Goal: Transaction & Acquisition: Purchase product/service

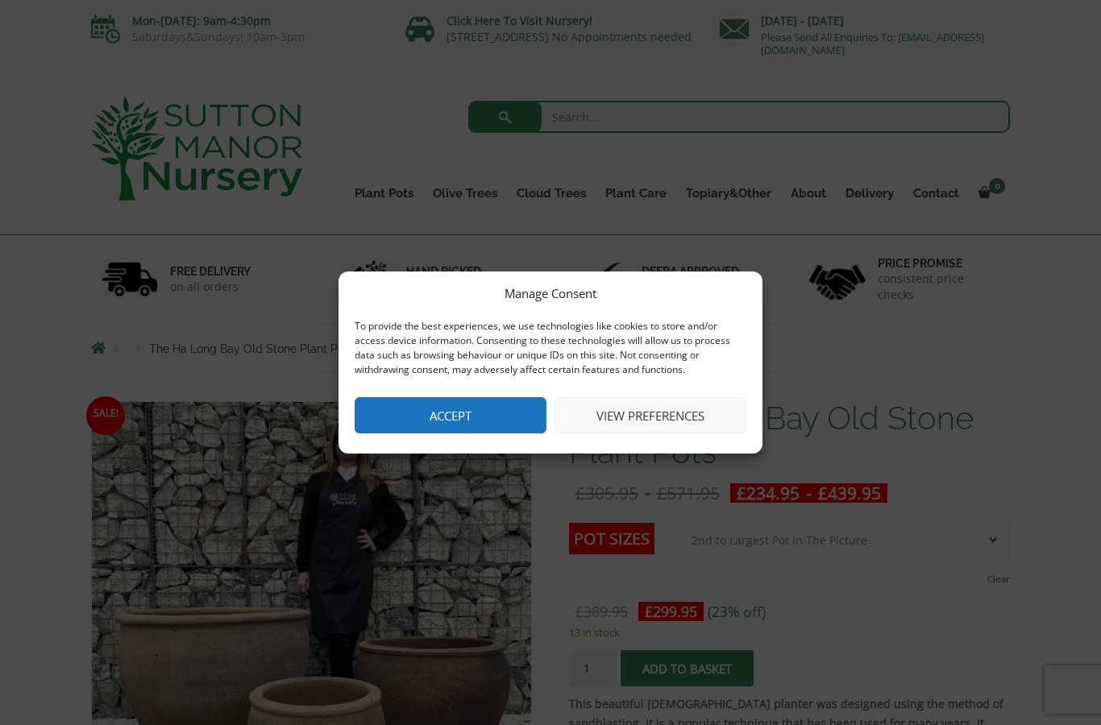
click at [496, 404] on button "Accept" at bounding box center [451, 415] width 192 height 36
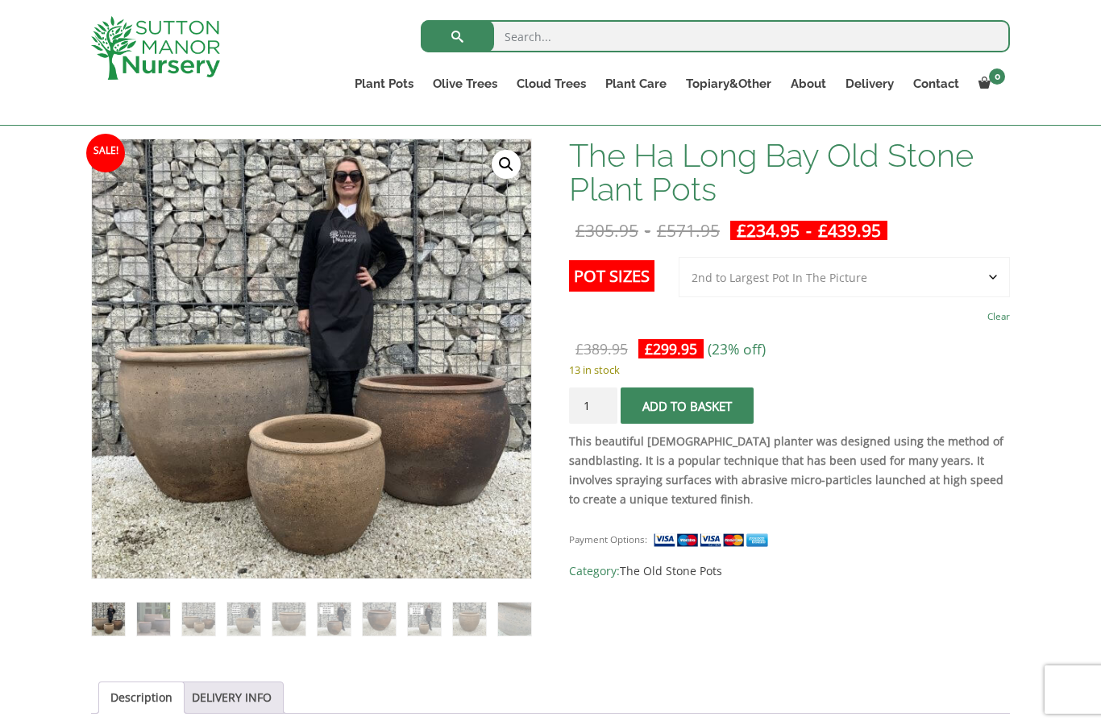
scroll to position [234, 0]
click at [982, 272] on select "Choose an option 3rd to Largest Pot In The Picture 2nd to Largest Pot In The Pi…" at bounding box center [843, 276] width 331 height 40
select select "Largest pot In The Picture"
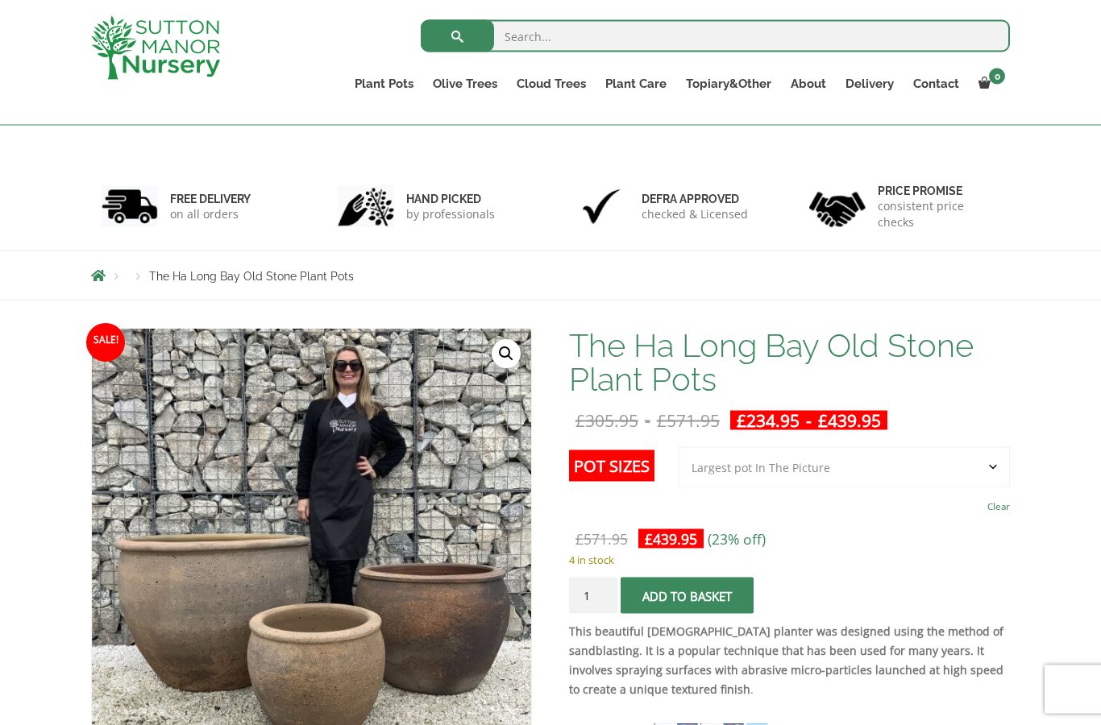
scroll to position [0, 0]
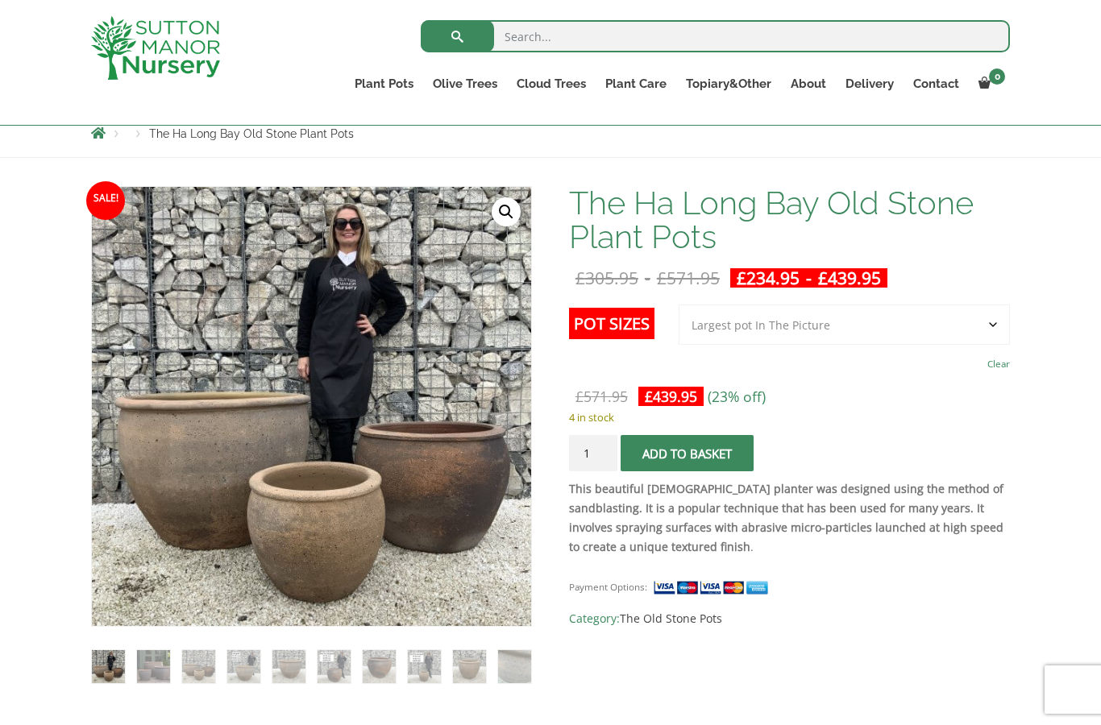
scroll to position [185, 0]
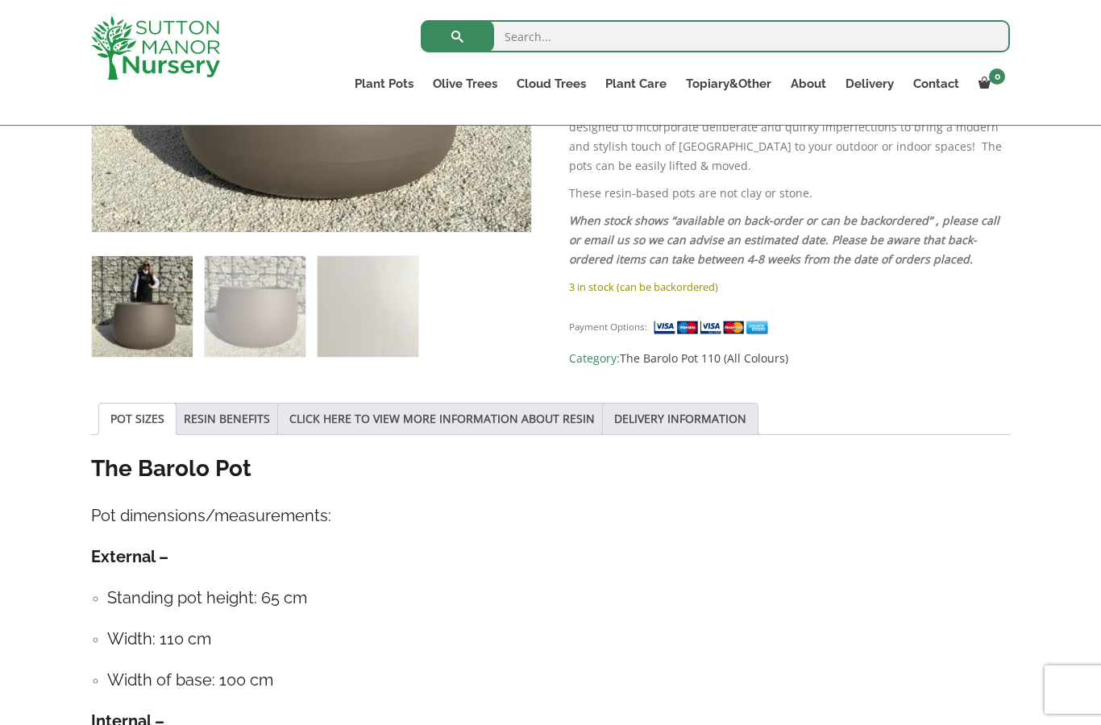
scroll to position [567, 0]
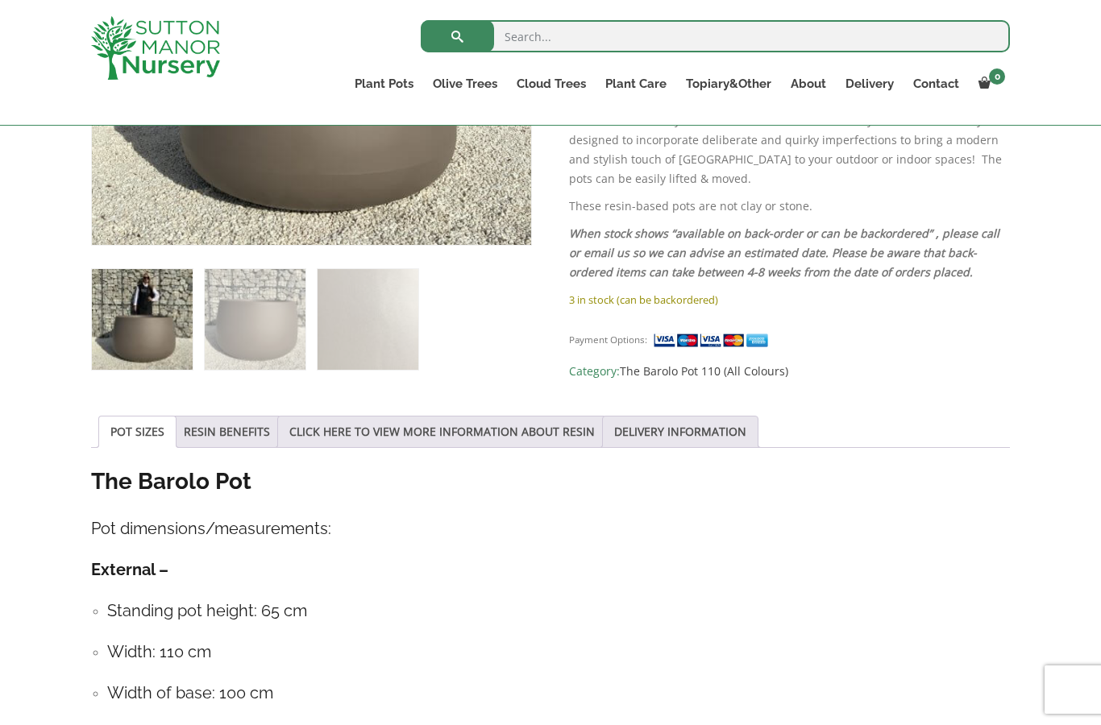
click at [218, 424] on link "RESIN BENEFITS" at bounding box center [227, 432] width 86 height 31
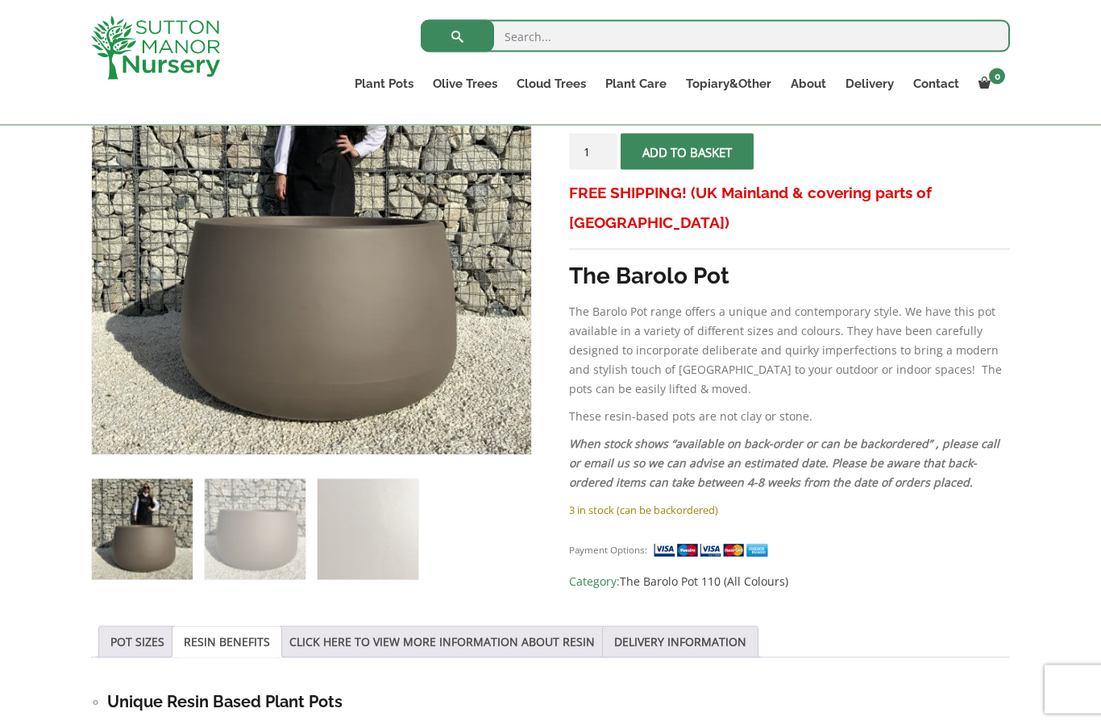
scroll to position [358, 0]
click at [404, 364] on img at bounding box center [495, 418] width 806 height 806
